Goal: Transaction & Acquisition: Purchase product/service

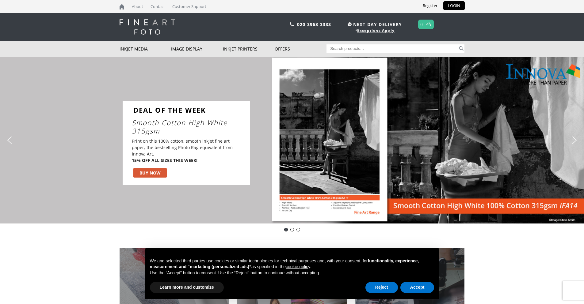
click at [345, 47] on input "Search for:" at bounding box center [391, 48] width 131 height 8
type input "olmec photo A3"
click at [458, 44] on button "Search" at bounding box center [461, 48] width 7 height 8
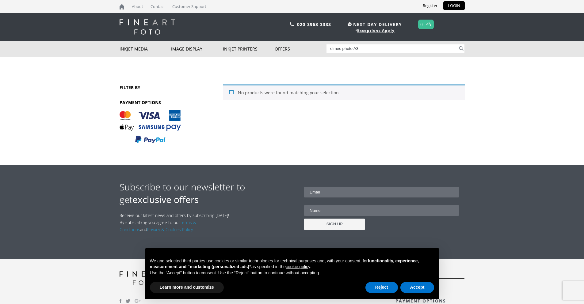
drag, startPoint x: 342, startPoint y: 47, endPoint x: 415, endPoint y: 49, distance: 72.7
click at [415, 49] on input "olmec photo A3" at bounding box center [391, 48] width 131 height 8
type input "olmec heavyweight"
click at [458, 44] on button "Search" at bounding box center [461, 48] width 7 height 8
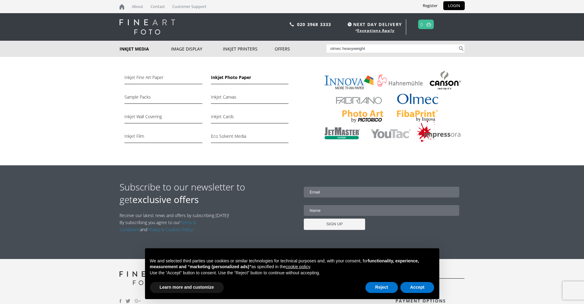
click at [236, 77] on link "Inkjet Photo Paper" at bounding box center [250, 79] width 78 height 10
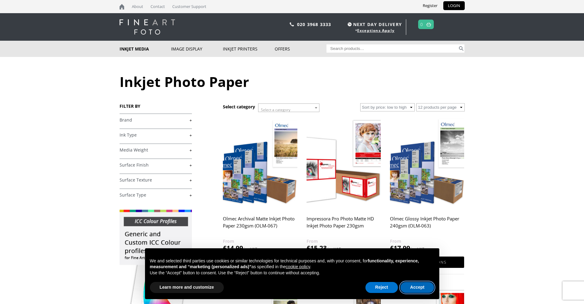
click at [410, 288] on button "Accept" at bounding box center [417, 287] width 34 height 11
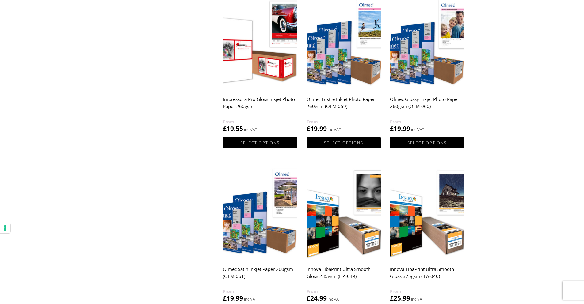
scroll to position [613, 0]
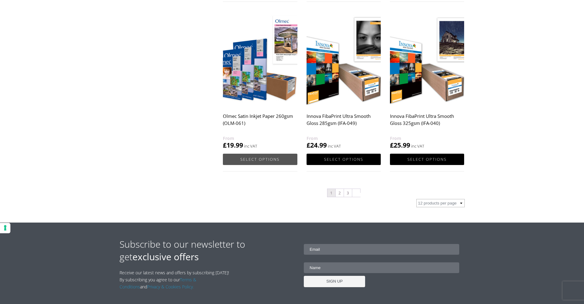
click at [249, 158] on link "Select options" at bounding box center [260, 159] width 74 height 11
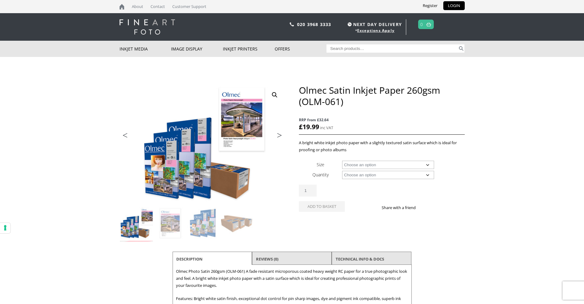
click at [384, 167] on select "Choose an option A4 Sheet A3 Sheet A3+ Sheet A2 Sheet 17" Wide Roll 24" Wide Ro…" at bounding box center [388, 165] width 92 height 8
click at [342, 161] on select "Choose an option A4 Sheet A3 Sheet A3+ Sheet A2 Sheet 17" Wide Roll 24" Wide Ro…" at bounding box center [388, 165] width 92 height 8
select select "a3-sheet"
click at [372, 174] on select "Choose an option 50 Sheets" at bounding box center [388, 175] width 92 height 8
select select "50-sheets"
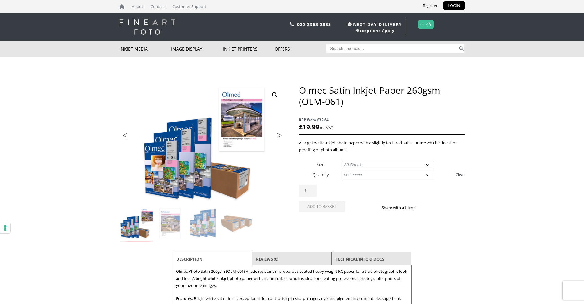
click at [342, 171] on select "Choose an option 50 Sheets" at bounding box center [388, 175] width 92 height 8
select select "a3-sheet"
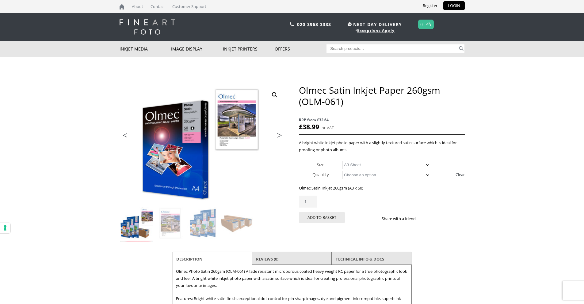
click at [302, 200] on input "1" at bounding box center [308, 202] width 18 height 12
click at [311, 199] on input "1" at bounding box center [308, 202] width 18 height 12
drag, startPoint x: 306, startPoint y: 202, endPoint x: 303, endPoint y: 203, distance: 3.8
click at [303, 203] on input "1" at bounding box center [308, 202] width 18 height 12
type input "4"
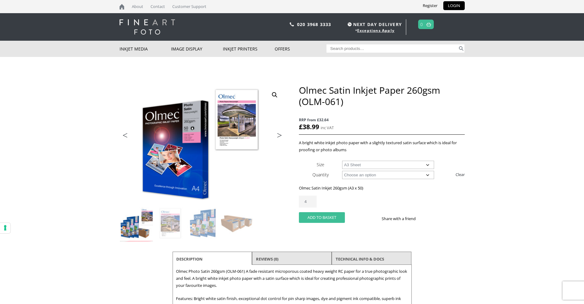
click at [320, 215] on button "Add to basket" at bounding box center [322, 217] width 46 height 11
type input "3"
click at [320, 215] on button "Add to basket" at bounding box center [322, 217] width 46 height 11
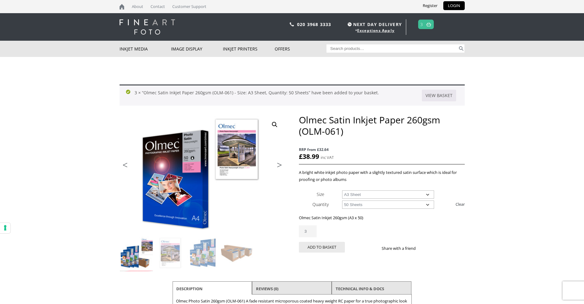
click at [426, 24] on link at bounding box center [429, 24] width 8 height 9
